Goal: Information Seeking & Learning: Find specific fact

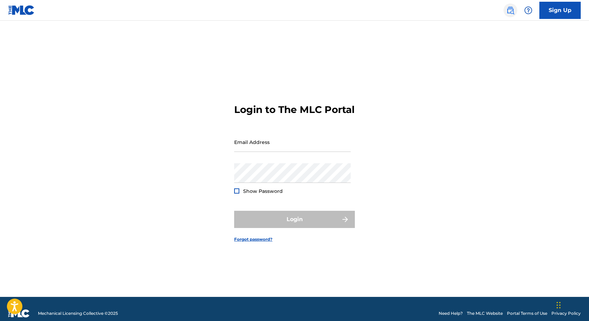
click at [511, 9] on img at bounding box center [510, 10] width 8 height 8
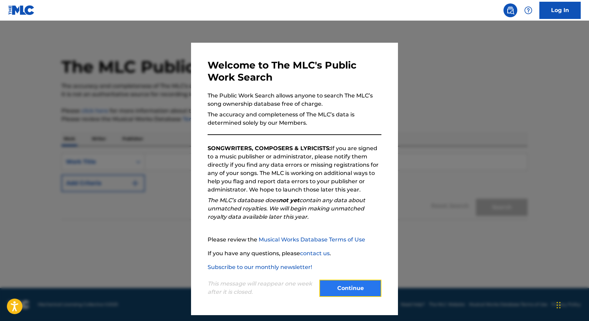
click at [375, 284] on button "Continue" at bounding box center [350, 288] width 62 height 17
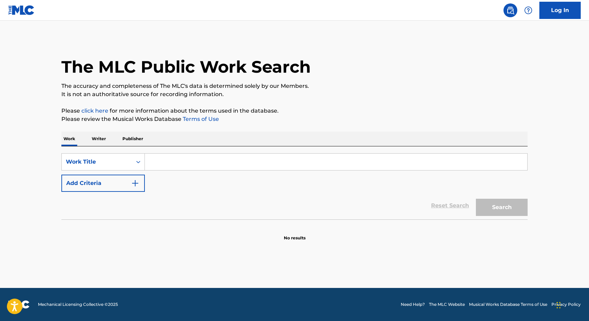
click at [153, 170] on input "Search Form" at bounding box center [336, 162] width 382 height 17
click at [163, 159] on input "Search Form" at bounding box center [336, 162] width 382 height 17
paste input "I CHOOSE TO LOVE"
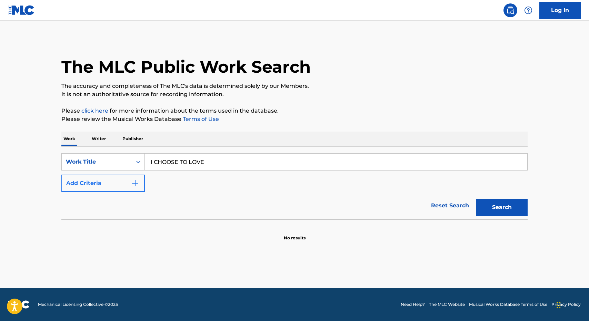
type input "I CHOOSE TO LOVE"
click at [99, 178] on button "Add Criteria" at bounding box center [102, 183] width 83 height 17
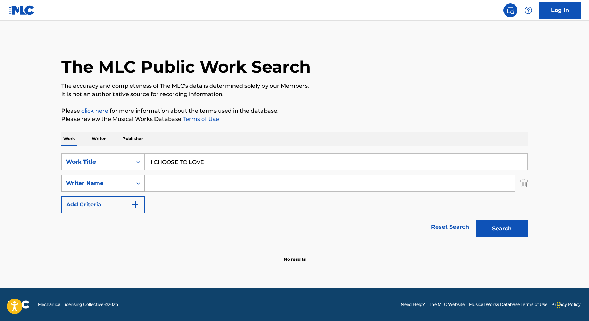
click at [144, 182] on div "Writer Name" at bounding box center [102, 183] width 83 height 17
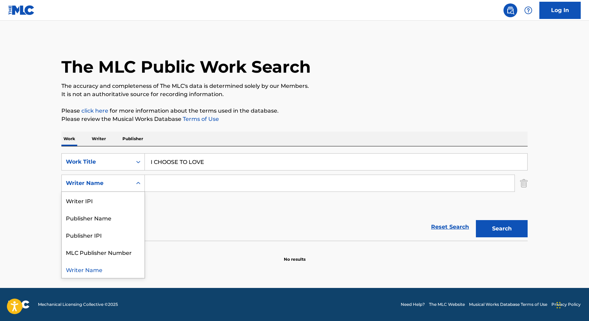
click at [164, 171] on div "SearchWithCriteriab7069c0e-8737-4f4c-ad17-da8e76a4ff97 Work Title I CHOOSE TO L…" at bounding box center [294, 183] width 466 height 60
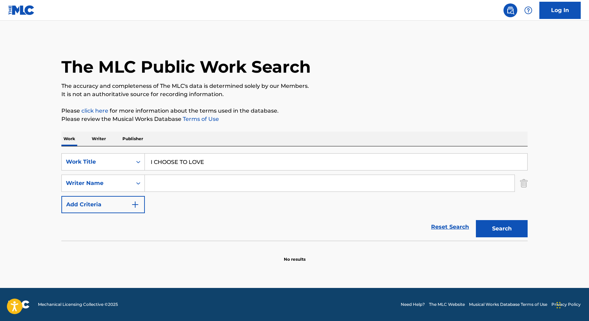
click at [161, 188] on input "Search Form" at bounding box center [330, 183] width 370 height 17
paste input "LAGAFUAINA"
type input "LAGAFUAINA"
click at [476, 220] on button "Search" at bounding box center [502, 228] width 52 height 17
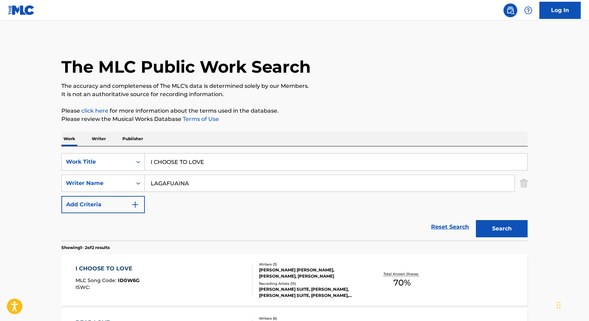
click at [359, 104] on div "The MLC Public Work Search The accuracy and completeness of The MLC's data is d…" at bounding box center [294, 215] width 483 height 355
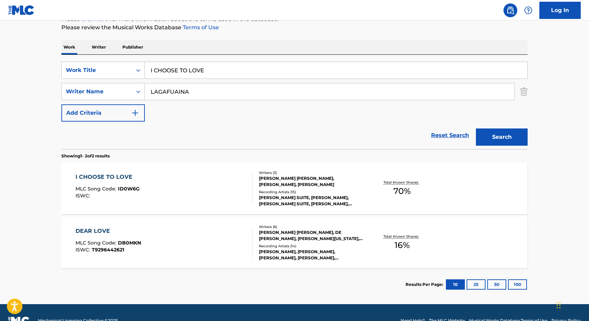
scroll to position [108, 0]
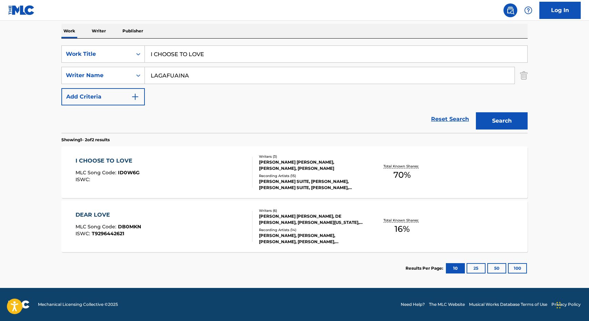
click at [107, 196] on div "I CHOOSE TO LOVE MLC Song Code : ID0W6G ISWC : Writers ( 3 ) [PERSON_NAME] [PER…" at bounding box center [294, 173] width 466 height 52
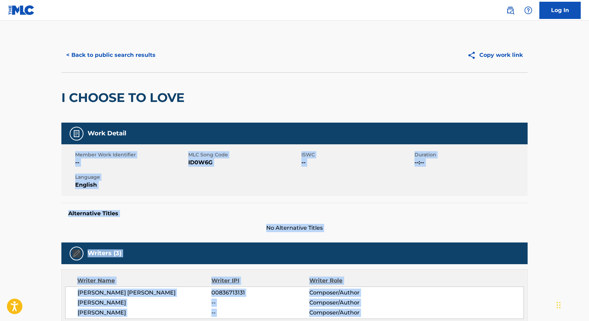
scroll to position [213, 0]
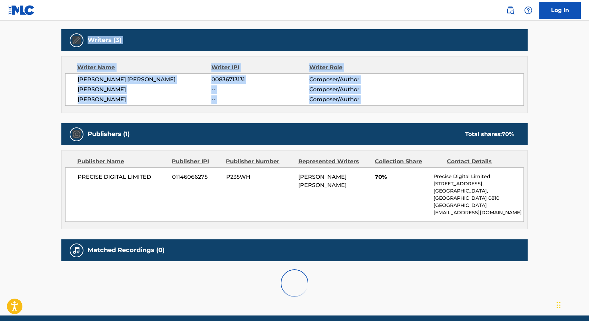
drag, startPoint x: 155, startPoint y: 137, endPoint x: 149, endPoint y: 114, distance: 23.9
click at [149, 114] on div "Work Detail Member Work Identifier -- MLC Song Code ID0W6G ISWC -- Duration --:…" at bounding box center [294, 107] width 466 height 396
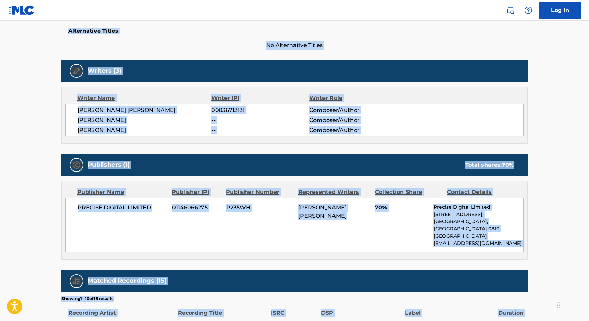
scroll to position [0, 0]
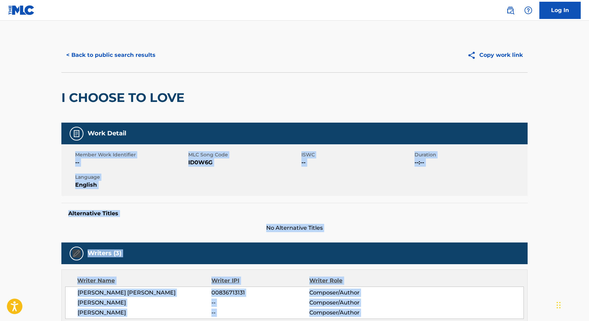
drag, startPoint x: 151, startPoint y: 281, endPoint x: 151, endPoint y: 138, distance: 143.8
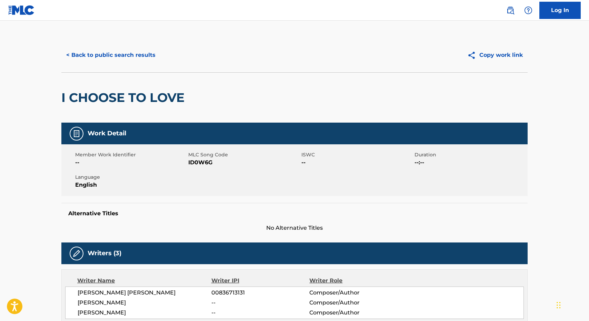
click at [139, 68] on div "< Back to public search results Copy work link" at bounding box center [294, 55] width 466 height 34
click at [139, 52] on button "< Back to public search results" at bounding box center [110, 55] width 99 height 17
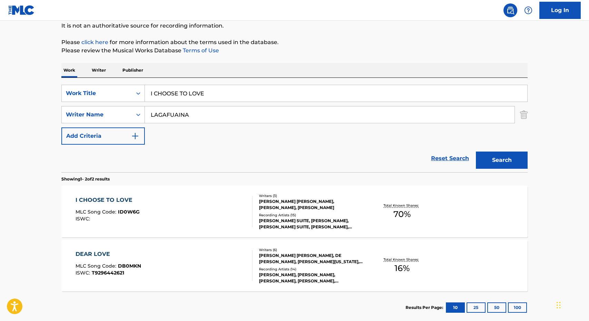
click at [163, 195] on div "I CHOOSE TO LOVE MLC Song Code : ID0W6G ISWC : Writers ( 3 ) [PERSON_NAME] [PER…" at bounding box center [294, 212] width 466 height 52
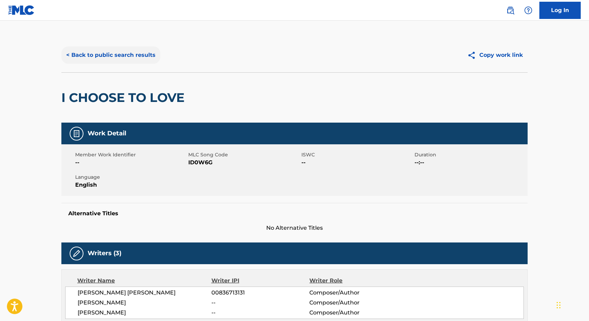
click at [104, 60] on button "< Back to public search results" at bounding box center [110, 55] width 99 height 17
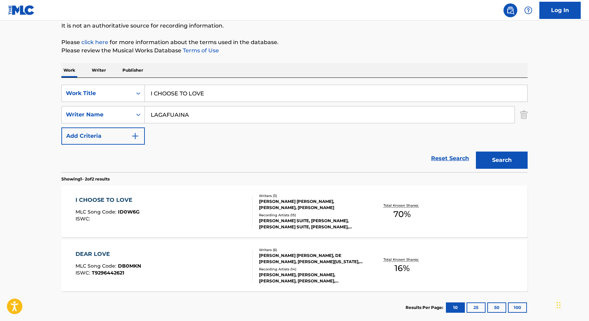
click at [161, 191] on div "I CHOOSE TO LOVE MLC Song Code : ID0W6G ISWC : Writers ( 3 ) [PERSON_NAME] [PER…" at bounding box center [294, 212] width 466 height 52
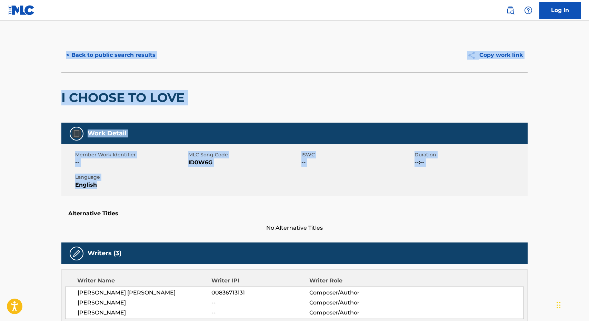
drag, startPoint x: 159, startPoint y: 184, endPoint x: 142, endPoint y: 66, distance: 119.5
click at [133, 61] on button "< Back to public search results" at bounding box center [110, 55] width 99 height 17
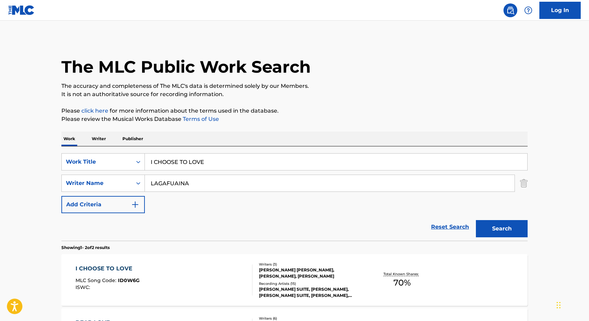
scroll to position [69, 0]
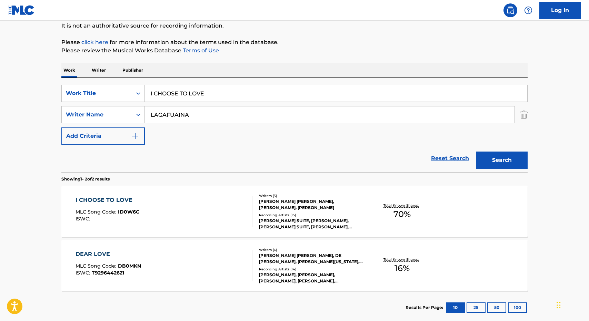
click at [144, 220] on div "I CHOOSE TO LOVE MLC Song Code : ID0W6G ISWC :" at bounding box center [163, 211] width 177 height 31
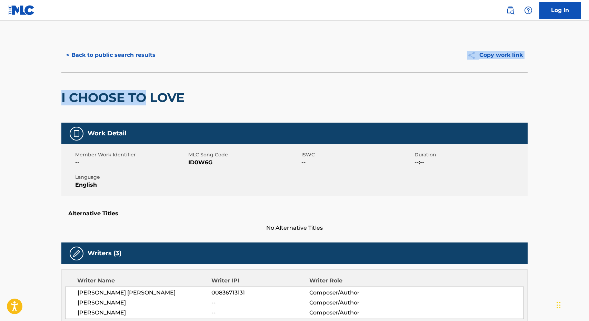
drag, startPoint x: 133, startPoint y: 164, endPoint x: 127, endPoint y: 69, distance: 94.7
click at [127, 69] on div "< Back to public search results Copy work link I CHOOSE TO LOVE" at bounding box center [294, 80] width 466 height 85
click at [121, 53] on button "< Back to public search results" at bounding box center [110, 55] width 99 height 17
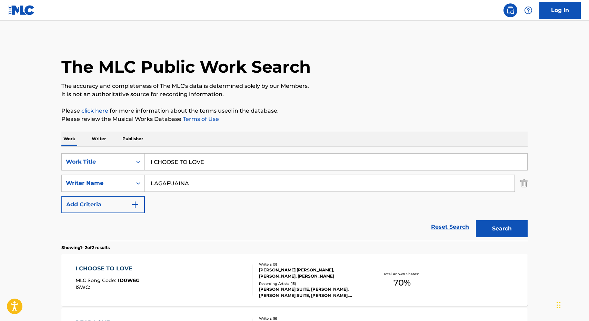
scroll to position [69, 0]
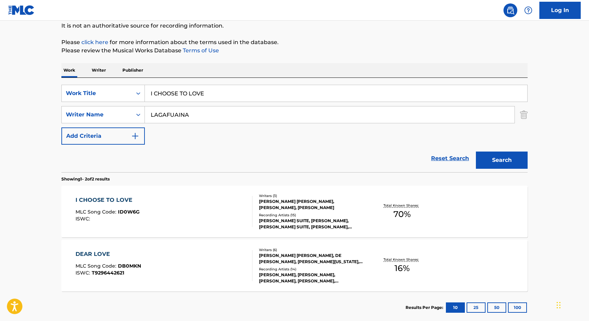
click at [113, 212] on span "MLC Song Code :" at bounding box center [96, 212] width 42 height 6
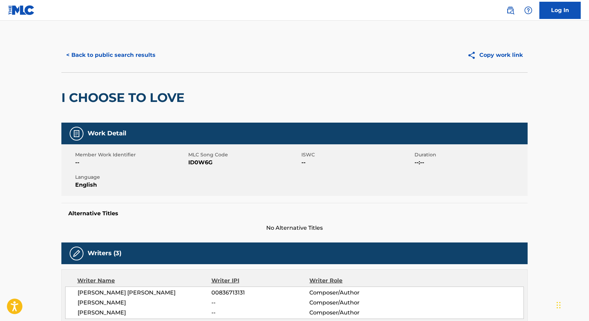
click at [113, 77] on div "I CHOOSE TO LOVE" at bounding box center [124, 98] width 127 height 50
click at [115, 54] on button "< Back to public search results" at bounding box center [110, 55] width 99 height 17
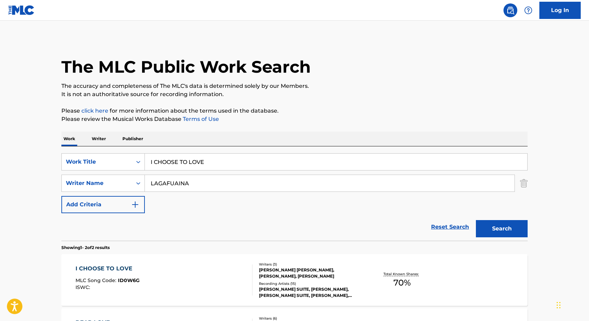
scroll to position [69, 0]
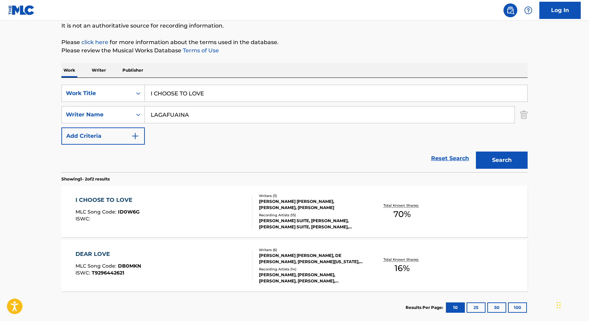
click at [152, 214] on div "I CHOOSE TO LOVE MLC Song Code : ID0W6G ISWC :" at bounding box center [163, 211] width 177 height 31
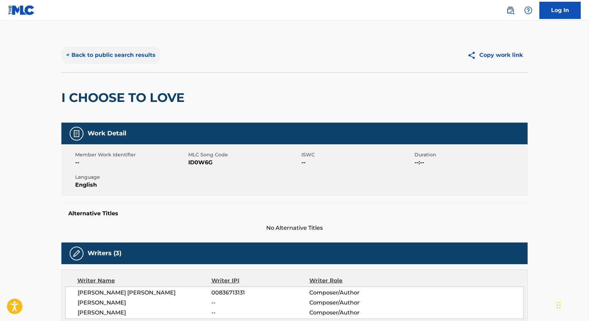
click at [136, 60] on button "< Back to public search results" at bounding box center [110, 55] width 99 height 17
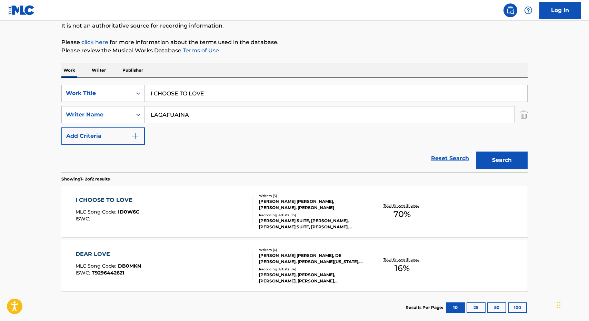
click at [160, 238] on section "I CHOOSE TO LOVE MLC Song Code : ID0W6G ISWC : Writers ( 3 ) [PERSON_NAME] [PER…" at bounding box center [294, 236] width 466 height 109
click at [160, 223] on div "I CHOOSE TO LOVE MLC Song Code : ID0W6G ISWC :" at bounding box center [163, 211] width 177 height 31
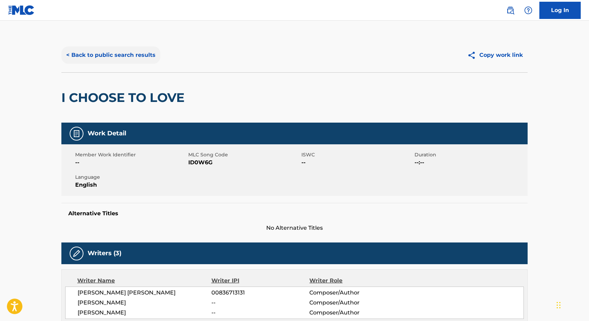
click at [139, 57] on button "< Back to public search results" at bounding box center [110, 55] width 99 height 17
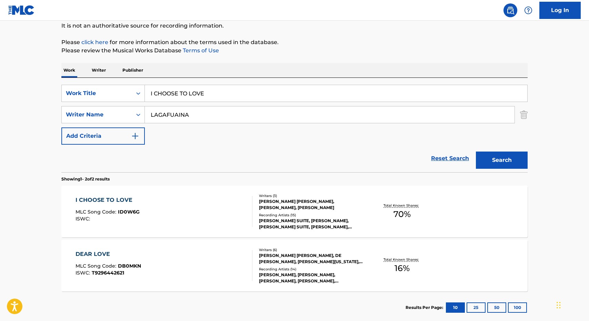
click at [140, 205] on div "I CHOOSE TO LOVE MLC Song Code : ID0W6G ISWC :" at bounding box center [163, 211] width 177 height 31
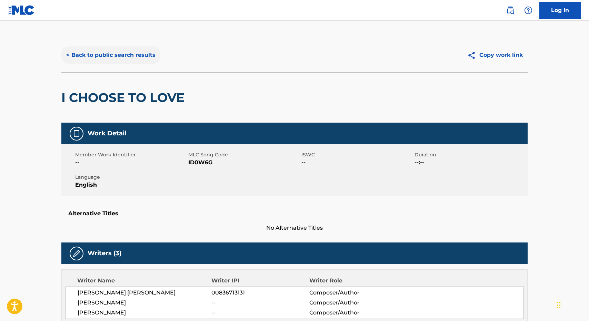
click at [139, 55] on button "< Back to public search results" at bounding box center [110, 55] width 99 height 17
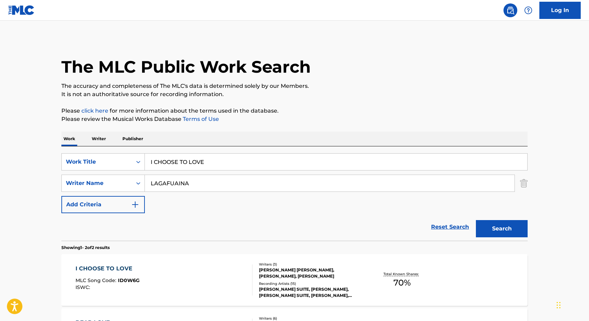
scroll to position [69, 0]
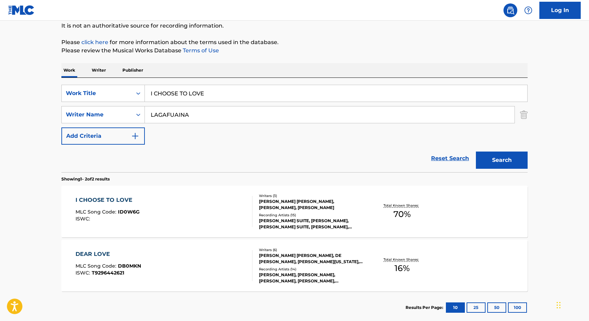
click at [169, 203] on div "I CHOOSE TO LOVE MLC Song Code : ID0W6G ISWC :" at bounding box center [163, 211] width 177 height 31
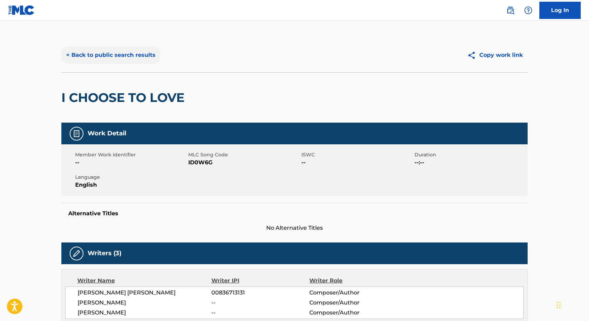
click at [134, 60] on button "< Back to public search results" at bounding box center [110, 55] width 99 height 17
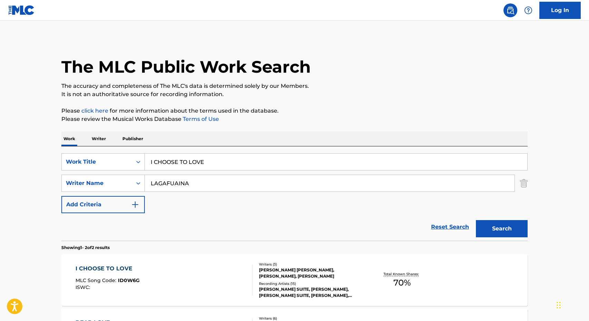
scroll to position [69, 0]
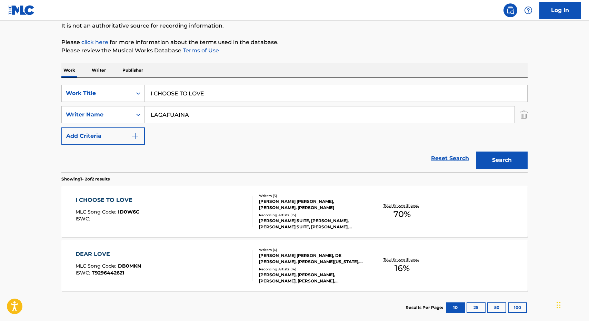
click at [125, 201] on div "I CHOOSE TO LOVE" at bounding box center [107, 200] width 64 height 8
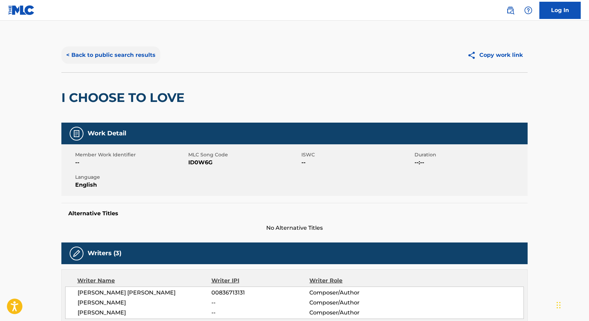
click at [127, 59] on button "< Back to public search results" at bounding box center [110, 55] width 99 height 17
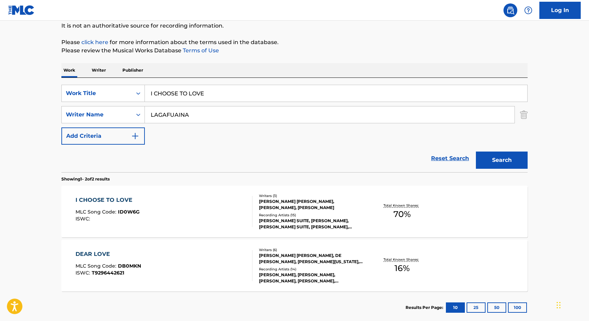
click at [189, 93] on input "I CHOOSE TO LOVE" at bounding box center [336, 93] width 382 height 17
paste input "BEAST MOD"
type input "BEAST MODE"
click at [476, 152] on button "Search" at bounding box center [502, 160] width 52 height 17
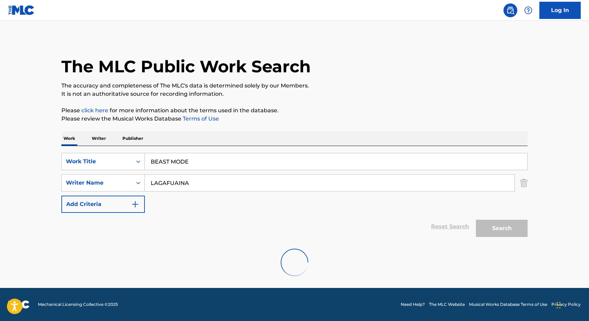
click at [284, 138] on div "Work Writer Publisher" at bounding box center [294, 138] width 466 height 14
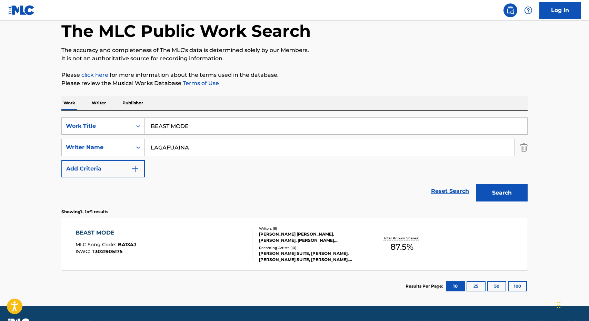
scroll to position [42, 0]
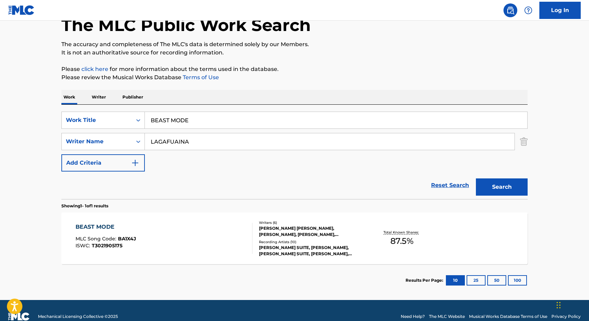
click at [195, 249] on div "BEAST MODE MLC Song Code : BA1X4J ISWC : T3021905175" at bounding box center [163, 238] width 177 height 31
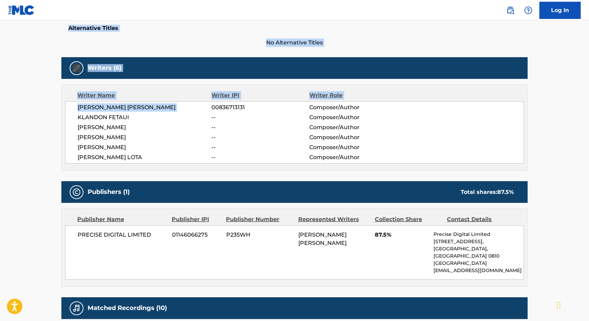
drag, startPoint x: 191, startPoint y: 184, endPoint x: 212, endPoint y: 108, distance: 78.9
click at [212, 108] on div "Work Detail Member Work Identifier -- MLC Song Code BA1X4J ISWC T3021905175 Dur…" at bounding box center [294, 228] width 466 height 582
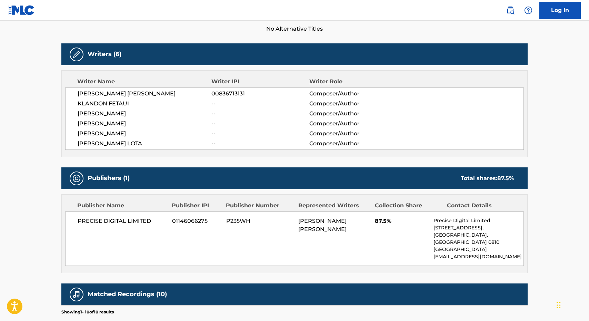
click at [289, 172] on div "Publishers (1) Total shares: 87.5 %" at bounding box center [294, 179] width 466 height 22
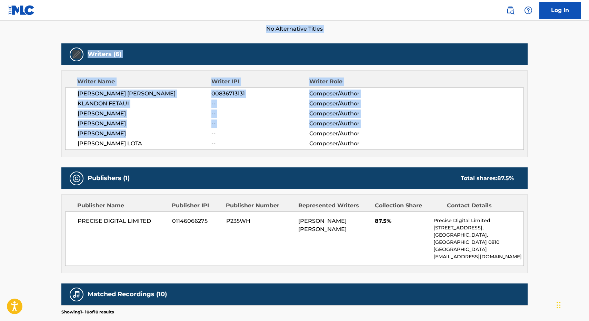
scroll to position [0, 0]
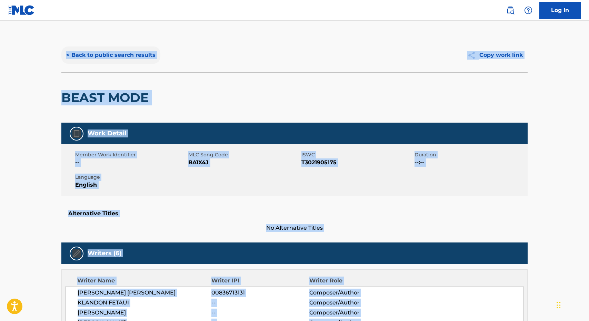
drag, startPoint x: 170, startPoint y: -43, endPoint x: 140, endPoint y: 47, distance: 94.7
click at [139, 47] on button "< Back to public search results" at bounding box center [110, 55] width 99 height 17
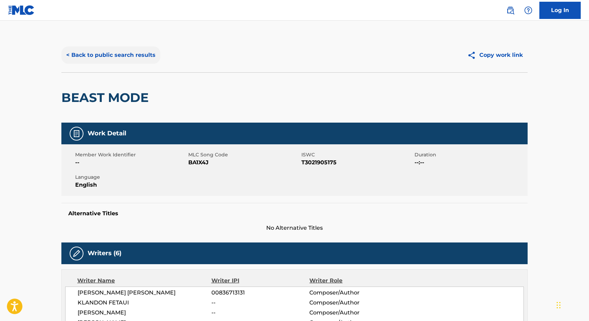
scroll to position [14, 0]
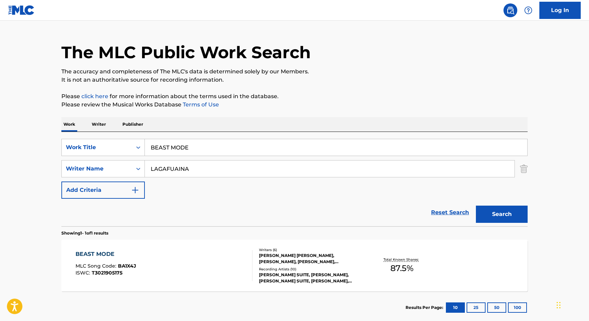
click at [171, 152] on input "BEAST MODE" at bounding box center [336, 147] width 382 height 17
drag, startPoint x: 171, startPoint y: 152, endPoint x: 128, endPoint y: 150, distance: 43.1
click at [128, 150] on div "SearchWithCriteriab7069c0e-8737-4f4c-ad17-da8e76a4ff97 Work Title BEAST MODE" at bounding box center [294, 147] width 466 height 17
click at [158, 146] on input "BEAST MODE" at bounding box center [336, 147] width 382 height 17
drag, startPoint x: 158, startPoint y: 146, endPoint x: 239, endPoint y: 146, distance: 81.0
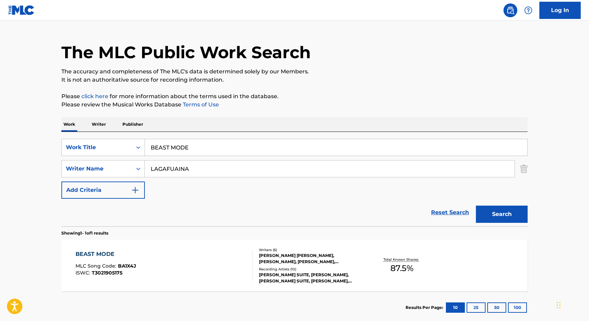
click at [239, 147] on input "BEAST MODE" at bounding box center [336, 147] width 382 height 17
drag, startPoint x: 239, startPoint y: 147, endPoint x: 134, endPoint y: 145, distance: 105.2
click at [134, 145] on div "SearchWithCriteriab7069c0e-8737-4f4c-ad17-da8e76a4ff97 Work Title BEAST MODE" at bounding box center [294, 147] width 466 height 17
click at [156, 148] on input "BEAST MODE" at bounding box center [336, 147] width 382 height 17
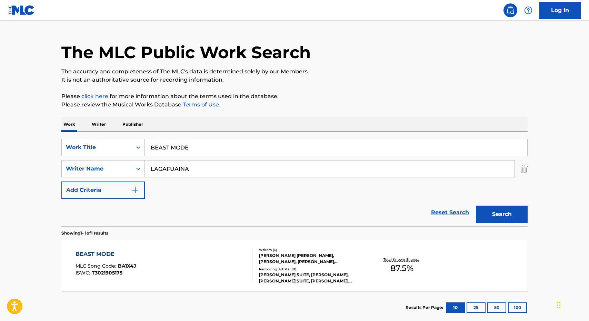
drag, startPoint x: 156, startPoint y: 148, endPoint x: 217, endPoint y: 148, distance: 61.4
click at [216, 148] on input "BEAST MODE" at bounding box center [336, 147] width 382 height 17
click at [217, 148] on input "BEAST MODE" at bounding box center [336, 147] width 382 height 17
drag, startPoint x: 217, startPoint y: 148, endPoint x: 126, endPoint y: 147, distance: 91.4
click at [126, 148] on div "SearchWithCriteriab7069c0e-8737-4f4c-ad17-da8e76a4ff97 Work Title BEAST MODE" at bounding box center [294, 147] width 466 height 17
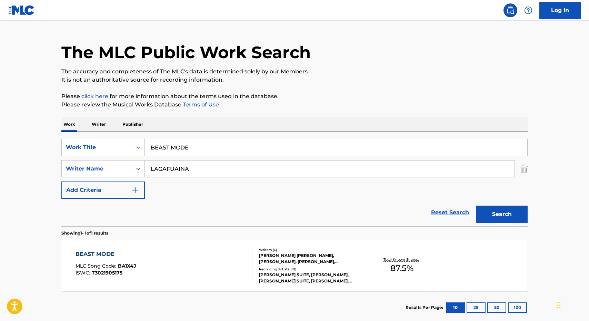
click at [167, 148] on input "BEAST MODE" at bounding box center [336, 147] width 382 height 17
drag, startPoint x: 167, startPoint y: 148, endPoint x: 231, endPoint y: 148, distance: 64.8
click at [231, 148] on input "BEAST MODE" at bounding box center [336, 147] width 382 height 17
click at [149, 271] on div "BEAST MODE MLC Song Code : BA1X4J ISWC : T3021905175" at bounding box center [163, 265] width 177 height 31
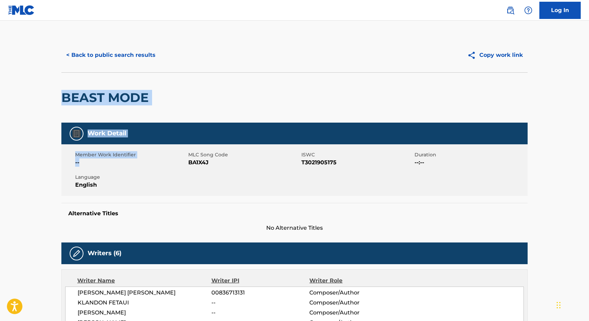
drag, startPoint x: 151, startPoint y: 276, endPoint x: 122, endPoint y: 85, distance: 193.3
drag, startPoint x: 150, startPoint y: 113, endPoint x: 146, endPoint y: 74, distance: 38.5
click at [146, 74] on div "BEAST MODE" at bounding box center [106, 98] width 91 height 50
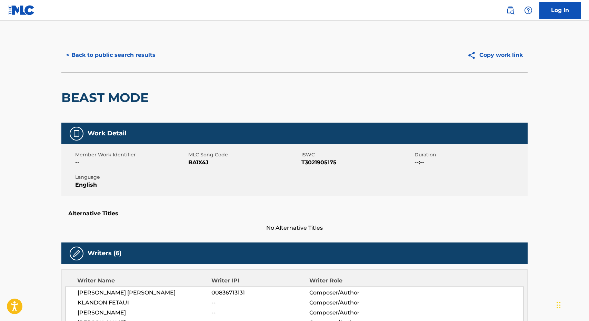
click at [138, 68] on div "< Back to public search results Copy work link" at bounding box center [294, 55] width 466 height 34
click at [136, 63] on button "< Back to public search results" at bounding box center [110, 55] width 99 height 17
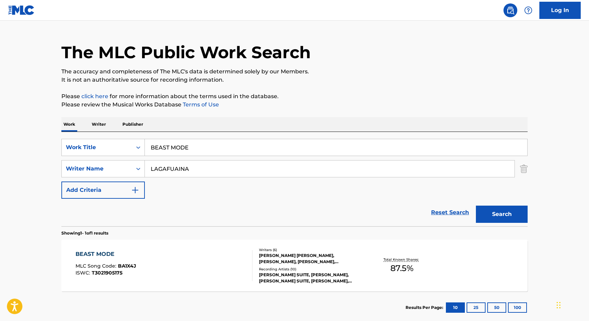
click at [187, 151] on input "BEAST MODE" at bounding box center [336, 147] width 382 height 17
type input "au domini iko"
click at [476, 206] on button "Search" at bounding box center [502, 214] width 52 height 17
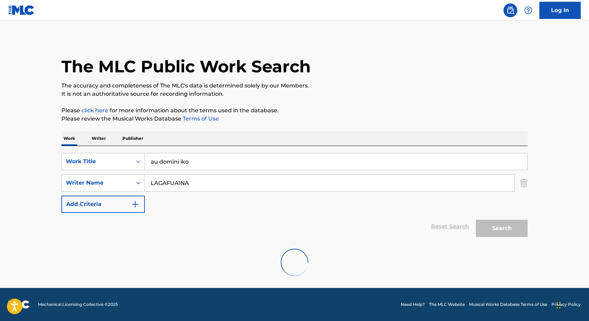
scroll to position [0, 0]
click at [205, 187] on input "LAGAFUAINA" at bounding box center [330, 183] width 370 height 17
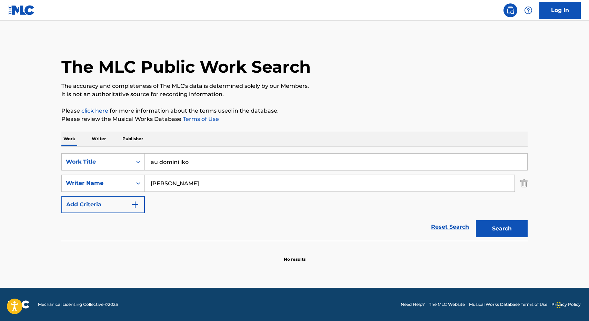
type input "[PERSON_NAME]"
click at [476, 220] on button "Search" at bounding box center [502, 228] width 52 height 17
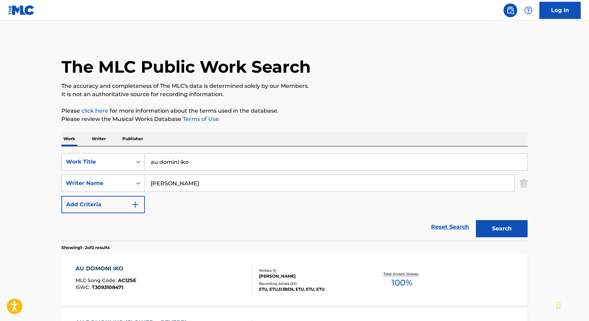
click at [317, 104] on div "The MLC Public Work Search The accuracy and completeness of The MLC's data is d…" at bounding box center [294, 215] width 483 height 355
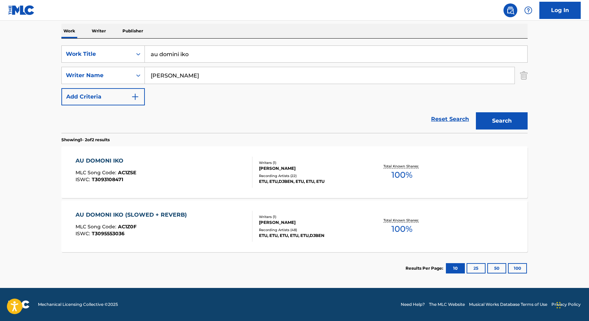
click at [172, 152] on div "AU DOMONI IKO MLC Song Code : AC1ZSE ISWC : T3093108471 Writers ( 1 ) [PERSON_N…" at bounding box center [294, 173] width 466 height 52
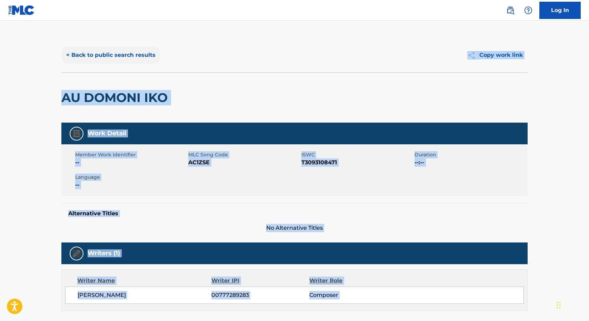
drag, startPoint x: 199, startPoint y: -43, endPoint x: 143, endPoint y: 62, distance: 119.1
click at [132, 59] on button "< Back to public search results" at bounding box center [110, 55] width 99 height 17
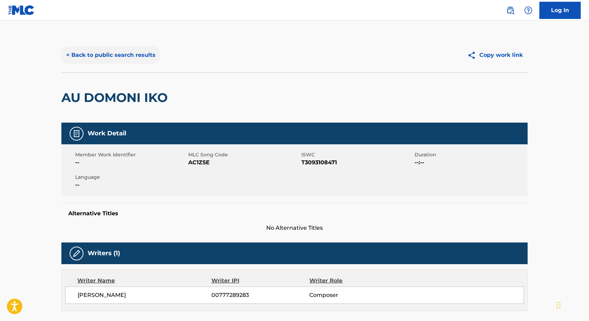
scroll to position [69, 0]
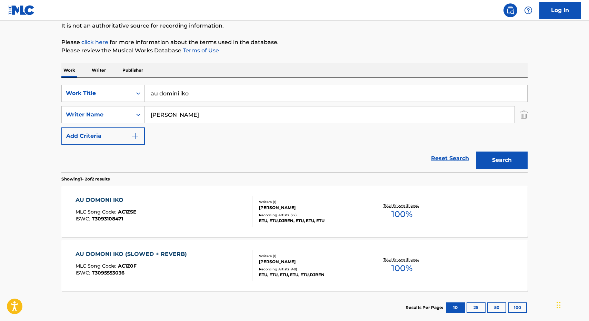
click at [165, 162] on div "Reset Search Search" at bounding box center [294, 159] width 466 height 28
click at [199, 95] on input "au domini iko" at bounding box center [336, 93] width 382 height 17
drag, startPoint x: 199, startPoint y: 95, endPoint x: 152, endPoint y: 95, distance: 47.6
click at [152, 95] on input "au domini iko" at bounding box center [336, 93] width 382 height 17
